Goal: Transaction & Acquisition: Purchase product/service

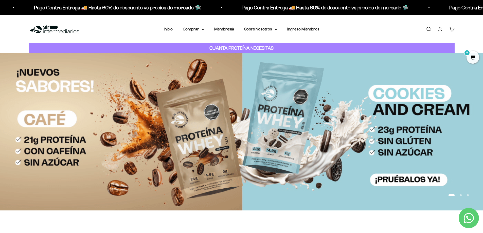
click at [440, 28] on link "Iniciar sesión" at bounding box center [440, 29] width 6 height 6
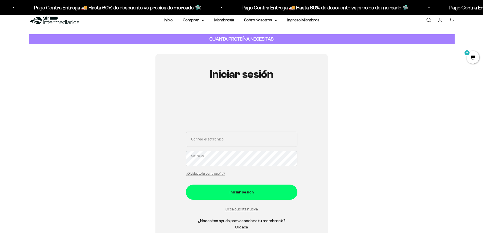
scroll to position [51, 0]
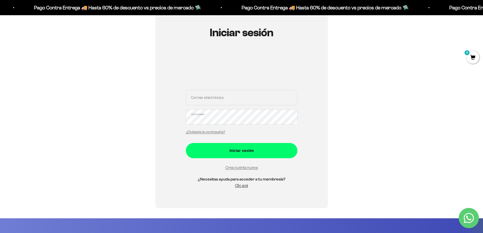
click at [207, 99] on input "Correo electrónico" at bounding box center [242, 97] width 112 height 15
click at [240, 168] on link "Crea cuenta nueva" at bounding box center [241, 167] width 32 height 4
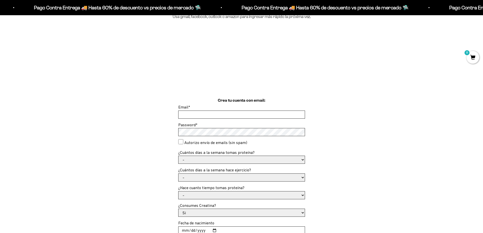
scroll to position [101, 0]
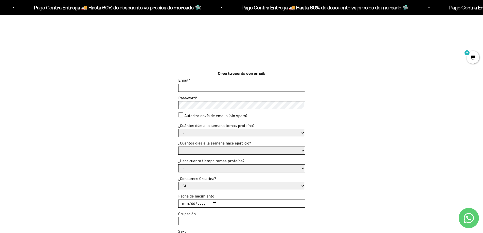
click at [197, 88] on input "Email *" at bounding box center [241, 88] width 126 height 8
paste input "[EMAIL_ADDRESS][DOMAIN_NAME]"
type input "[EMAIL_ADDRESS][DOMAIN_NAME]"
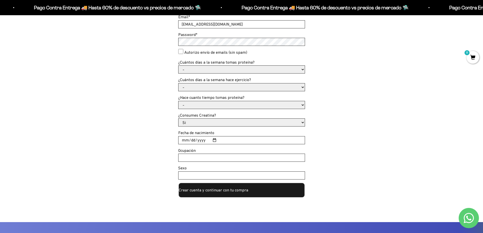
scroll to position [177, 0]
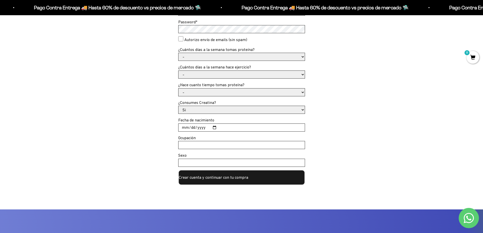
click at [182, 58] on select "- 1 o 2 3 a 5 6 o 7" at bounding box center [241, 57] width 126 height 8
select select "3 a 5"
click at [178, 53] on select "- 1 o 2 3 a 5 6 o 7" at bounding box center [241, 57] width 126 height 8
click at [196, 76] on select "- No hago 1 a 2 días 3 a 5 días 6 o 7 días" at bounding box center [241, 75] width 126 height 8
select select "3 a 5 días"
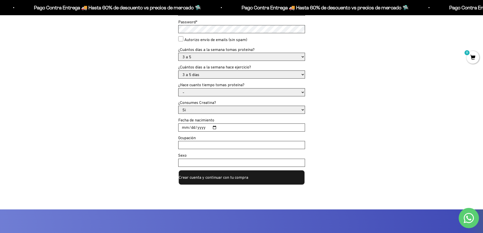
click at [178, 71] on select "- No hago 1 a 2 días 3 a 5 días 6 o 7 días" at bounding box center [241, 75] width 126 height 8
click at [183, 128] on input "Fecha de nacimiento" at bounding box center [241, 128] width 126 height 8
click at [214, 128] on input "Fecha de nacimiento" at bounding box center [241, 128] width 126 height 8
drag, startPoint x: 196, startPoint y: 128, endPoint x: 202, endPoint y: 128, distance: 6.1
click at [202, 128] on input "2025-08-10" at bounding box center [241, 128] width 126 height 8
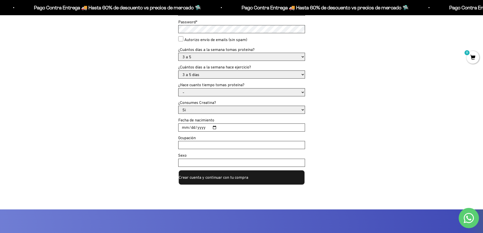
type input "19920-08-10"
type input "1990-08-10"
click at [190, 144] on input "Ocupación" at bounding box center [241, 145] width 126 height 8
type input "Ingeniero"
click at [188, 162] on input "Sexo" at bounding box center [241, 163] width 126 height 8
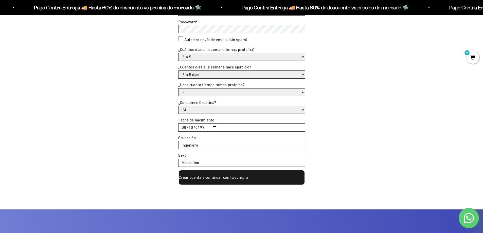
type input "Masculino"
click at [226, 182] on button "Crear cuenta y continuar con tu compra" at bounding box center [241, 177] width 127 height 15
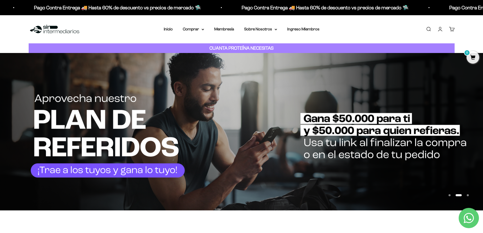
click at [442, 27] on link "Cuenta" at bounding box center [440, 29] width 6 height 6
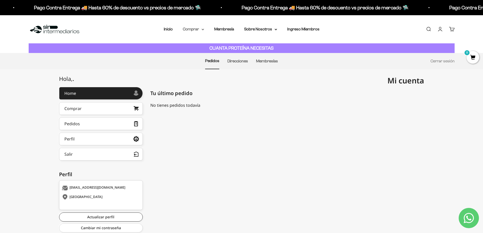
click at [191, 31] on summary "Comprar" at bounding box center [193, 29] width 21 height 7
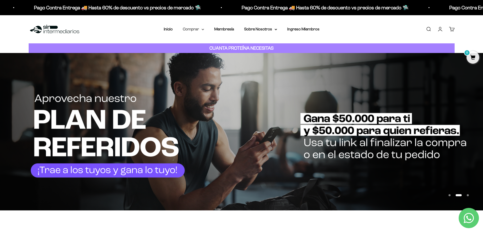
click at [200, 29] on summary "Comprar" at bounding box center [193, 29] width 21 height 7
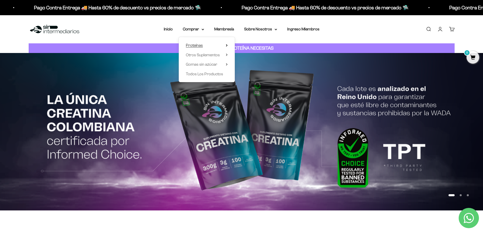
click at [201, 47] on span "Proteínas" at bounding box center [194, 45] width 17 height 4
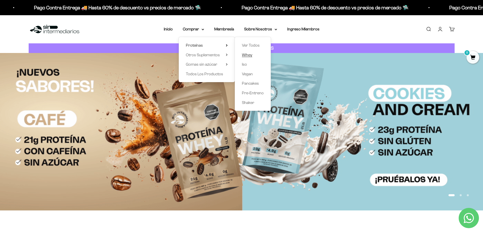
click at [248, 56] on span "Whey" at bounding box center [247, 55] width 10 height 4
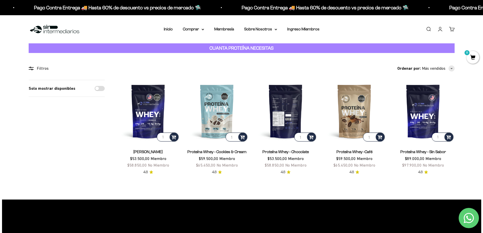
click at [287, 118] on img at bounding box center [285, 111] width 63 height 63
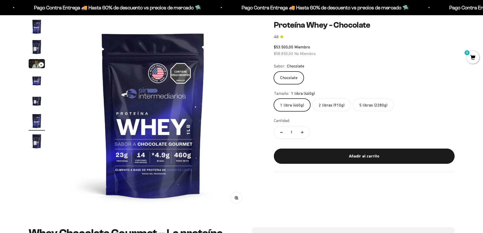
click at [373, 106] on label "5 libras (2280g)" at bounding box center [373, 105] width 41 height 13
click at [274, 99] on input "5 libras (2280g)" at bounding box center [273, 98] width 0 height 0
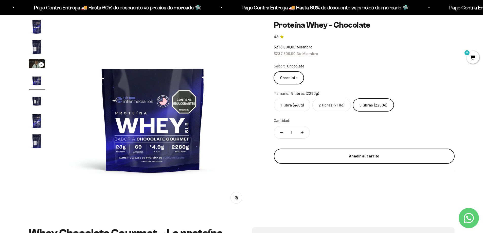
click at [373, 155] on div "Añadir al carrito" at bounding box center [364, 156] width 160 height 7
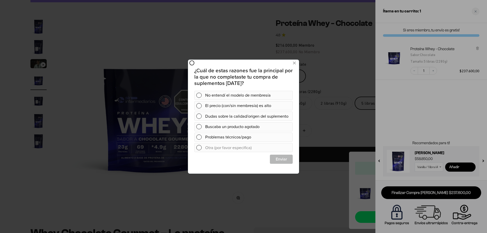
click at [220, 26] on div at bounding box center [243, 116] width 487 height 233
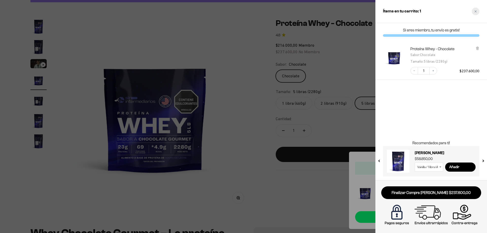
drag, startPoint x: 476, startPoint y: 11, endPoint x: 197, endPoint y: 77, distance: 286.6
click at [476, 11] on icon "Close cart" at bounding box center [475, 11] width 3 height 3
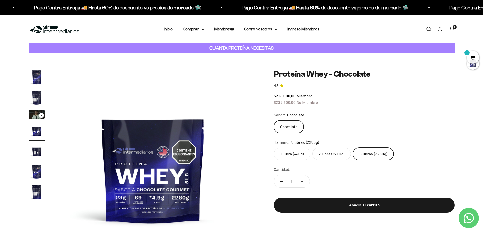
click at [194, 26] on div "Menú Buscar Inicio Comprar Proteínas Ver Todos Whey Iso Vegan Pancakes Pre-Entr…" at bounding box center [241, 29] width 483 height 28
click at [202, 29] on icon at bounding box center [203, 29] width 2 height 1
click at [200, 46] on span "Proteínas" at bounding box center [194, 45] width 17 height 4
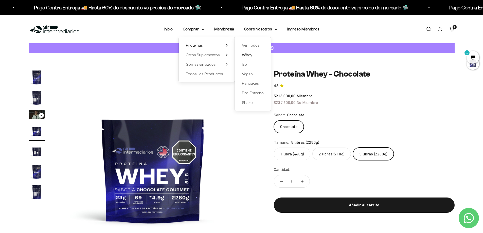
click at [252, 56] on span "Whey" at bounding box center [247, 55] width 10 height 4
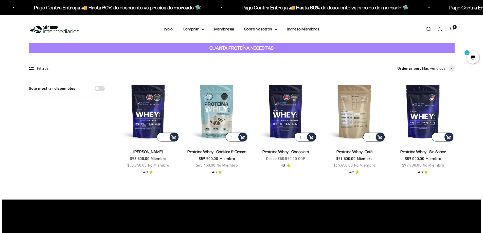
click at [356, 112] on img at bounding box center [354, 111] width 63 height 63
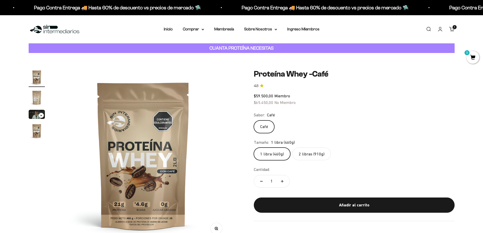
click at [316, 153] on label "2 libras (910g)" at bounding box center [311, 153] width 39 height 13
click at [254, 147] on input "2 libras (910g)" at bounding box center [253, 147] width 0 height 0
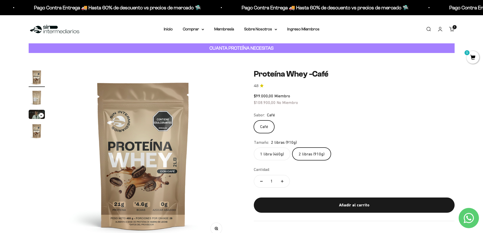
click at [316, 152] on label "2 libras (910g)" at bounding box center [311, 153] width 39 height 13
click at [254, 147] on input "2 libras (910g)" at bounding box center [253, 147] width 0 height 0
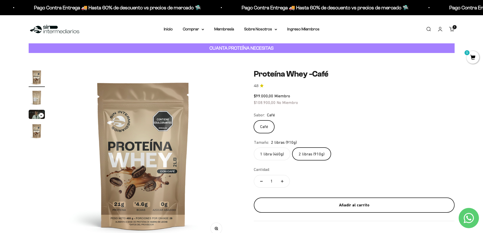
click at [372, 208] on button "Añadir al carrito" at bounding box center [354, 204] width 201 height 15
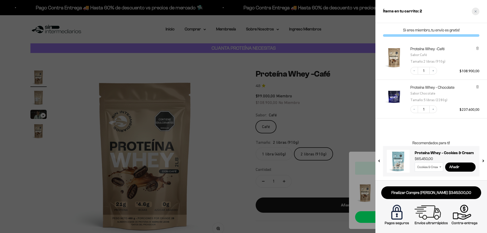
click at [476, 12] on icon "Close cart" at bounding box center [475, 11] width 3 height 3
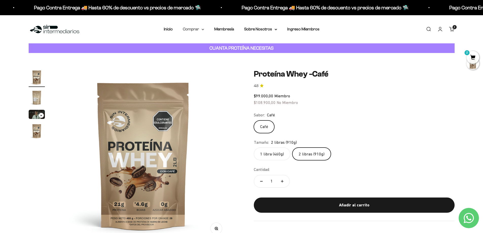
click at [200, 28] on summary "Comprar" at bounding box center [193, 29] width 21 height 7
click at [210, 54] on span "Otros Suplementos" at bounding box center [203, 55] width 34 height 4
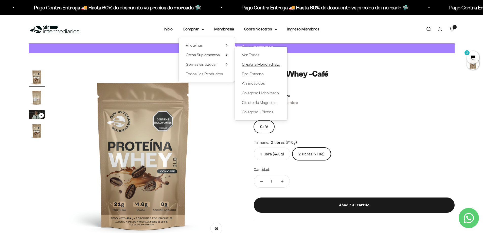
click at [274, 64] on span "Creatina Monohidrato" at bounding box center [261, 64] width 38 height 4
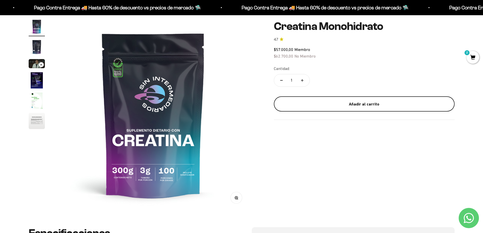
click at [369, 107] on button "Añadir al carrito" at bounding box center [364, 103] width 181 height 15
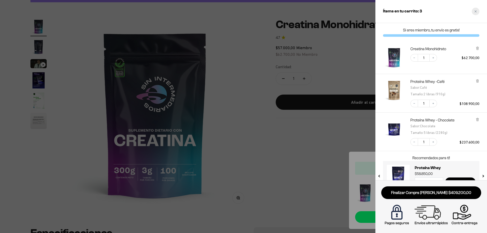
click at [476, 12] on icon "Close cart" at bounding box center [475, 11] width 3 height 3
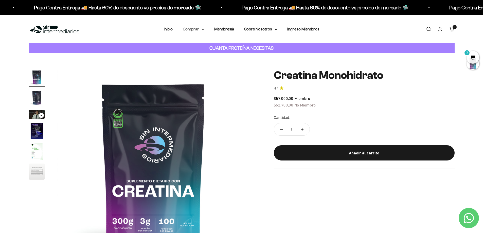
click at [200, 30] on summary "Comprar" at bounding box center [193, 29] width 21 height 7
click at [208, 53] on span "Otros Suplementos" at bounding box center [203, 55] width 34 height 4
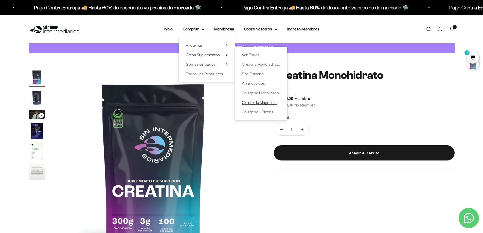
click at [269, 101] on span "Citrato de Magnesio" at bounding box center [259, 102] width 35 height 4
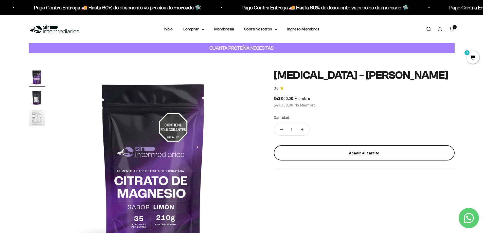
click at [366, 153] on div "Añadir al carrito" at bounding box center [364, 153] width 160 height 7
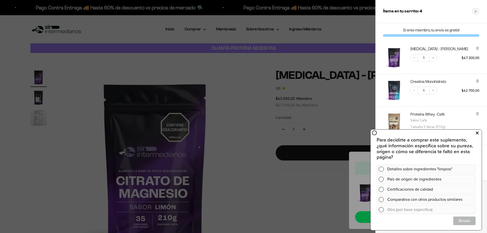
click at [478, 134] on icon at bounding box center [476, 133] width 3 height 7
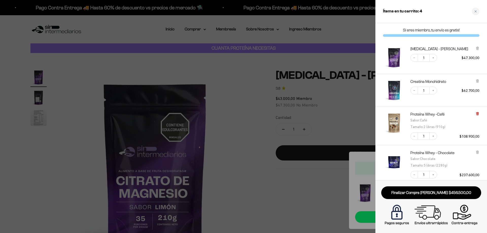
click at [476, 113] on icon at bounding box center [477, 113] width 3 height 0
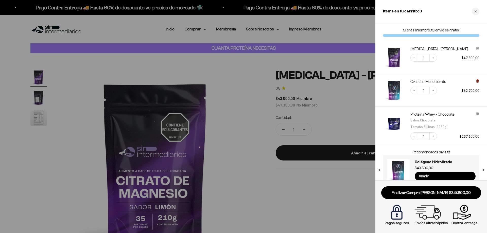
click at [477, 82] on icon at bounding box center [476, 80] width 1 height 3
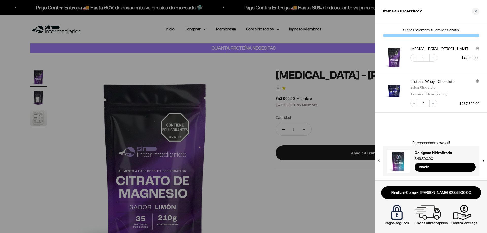
click at [357, 103] on div at bounding box center [243, 116] width 487 height 233
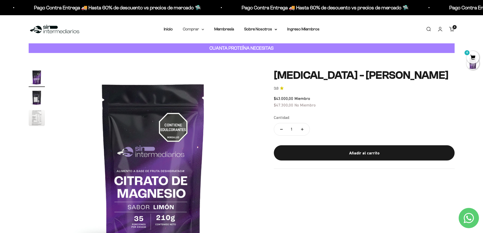
click at [196, 30] on summary "Comprar" at bounding box center [193, 29] width 21 height 7
click at [199, 53] on span "Otros Suplementos" at bounding box center [203, 55] width 34 height 4
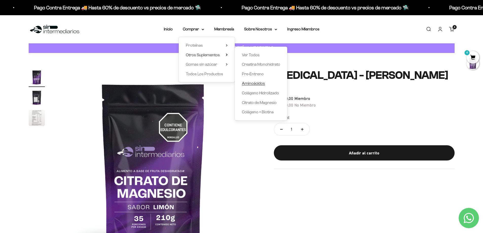
click at [257, 83] on span "Aminoácidos" at bounding box center [253, 83] width 23 height 4
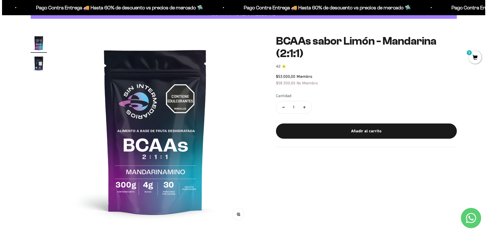
scroll to position [25, 0]
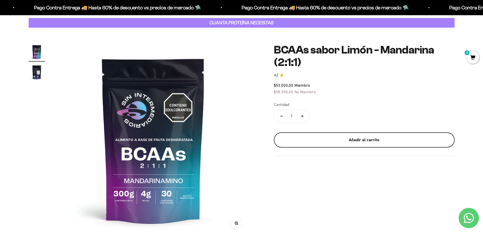
click at [376, 139] on div "Añadir al carrito" at bounding box center [364, 140] width 160 height 7
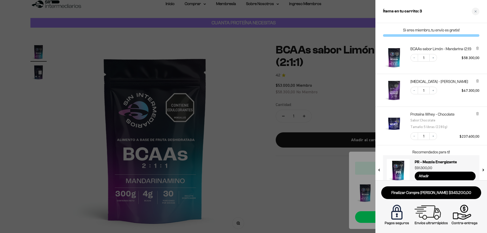
scroll to position [9, 0]
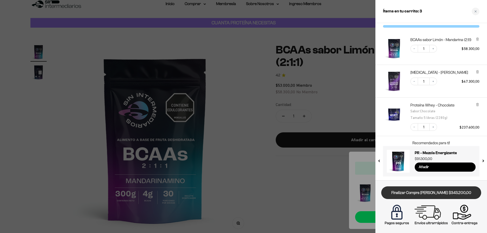
click at [429, 192] on link "Finalizar Compra [PERSON_NAME] $343.200,00" at bounding box center [431, 192] width 100 height 13
